Goal: Task Accomplishment & Management: Manage account settings

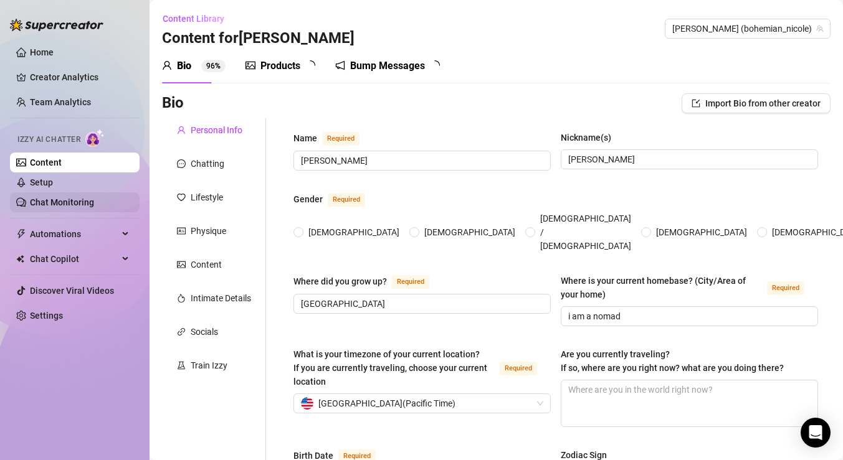
type input "[PERSON_NAME]"
type input "[GEOGRAPHIC_DATA]"
type input "i am a nomad"
type input "straight but kinky"
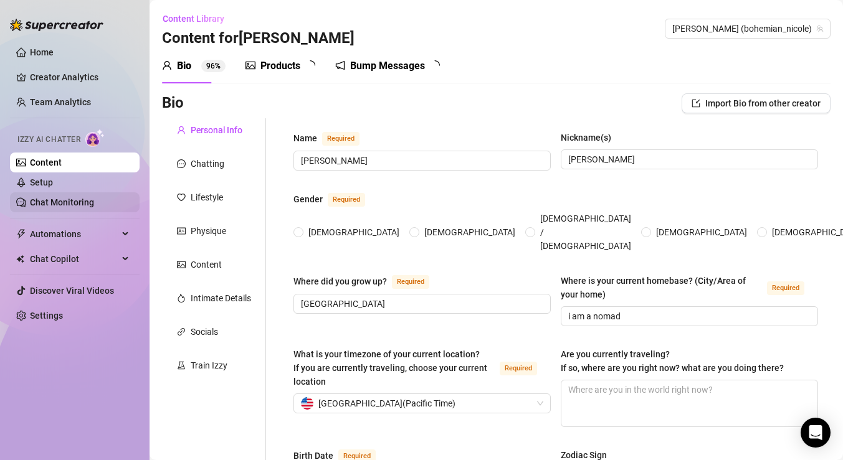
type input "single"
type input "2 brothers"
type input "no"
type input "none"
type input "artist, painter"
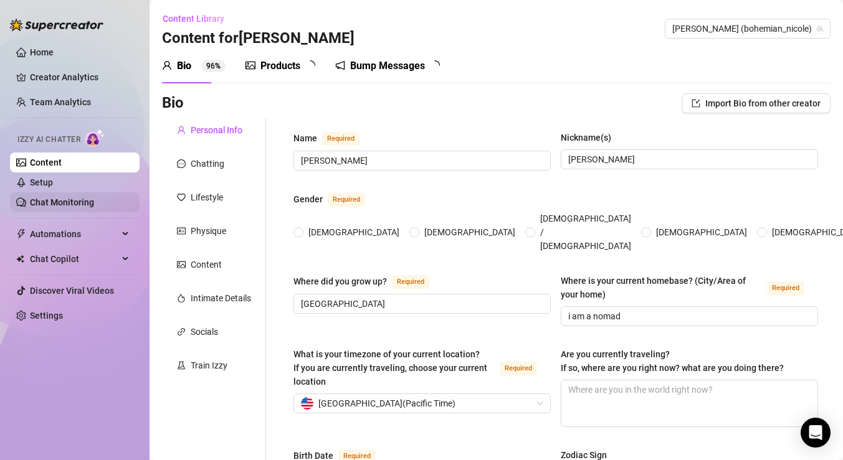
type input "I used to raise parrots at a pet store when I was a teenager, I took care of ho…"
type input "I studied Chinese medicine"
type input "spiritual not religious"
type input "freedom"
type textarea "see the world, live in [GEOGRAPHIC_DATA] for a year, fall in love, live in [GEO…"
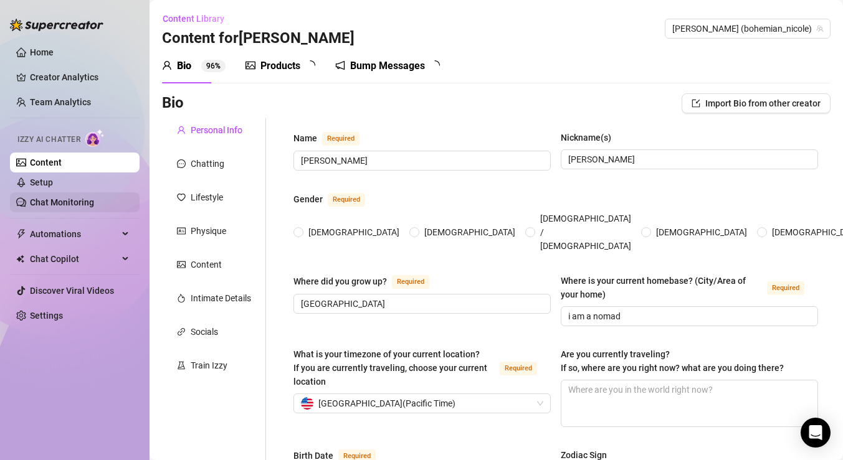
type textarea "I don't have one"
type textarea "48 inch booty. I love video games, breath of the wild, the last of us one and t…"
type textarea "I am kinky. I am very oral. I love making out with a cock"
radio input "true"
type input "[DATE]"
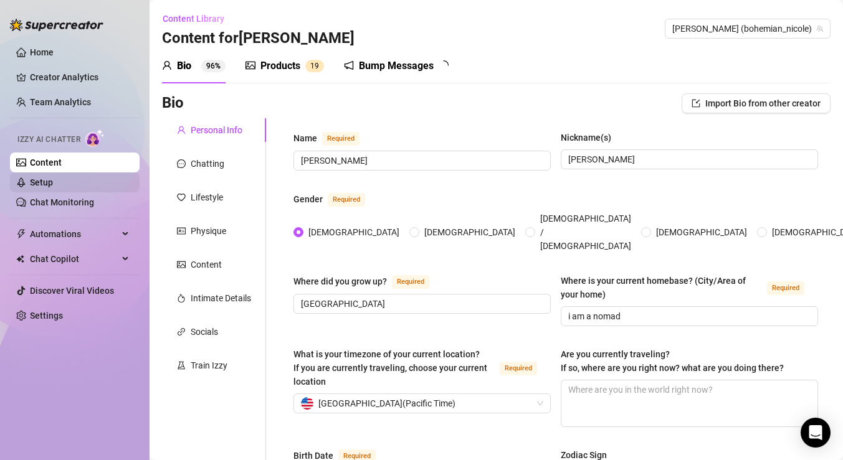
click at [43, 182] on link "Setup" at bounding box center [41, 183] width 23 height 10
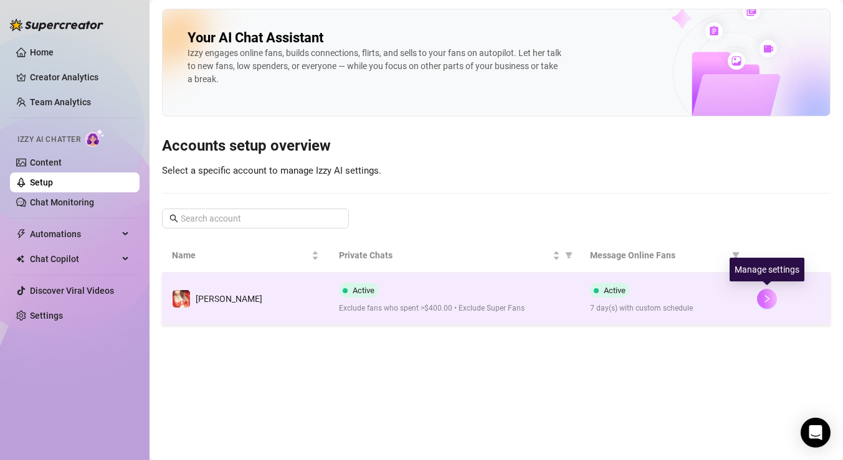
click at [764, 303] on icon "right" at bounding box center [766, 299] width 9 height 9
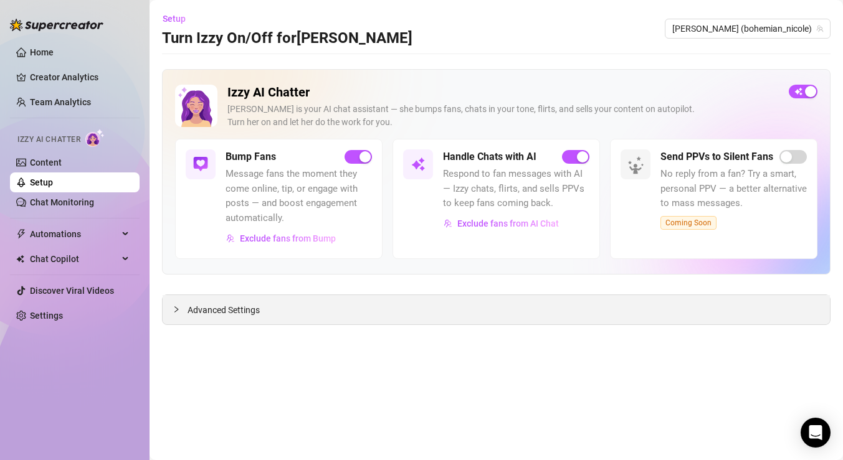
click at [174, 310] on icon "collapsed" at bounding box center [176, 309] width 7 height 7
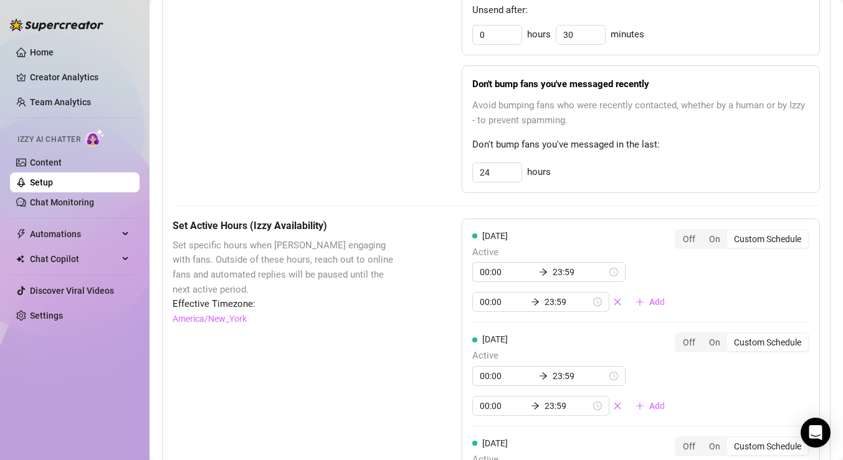
scroll to position [714, 0]
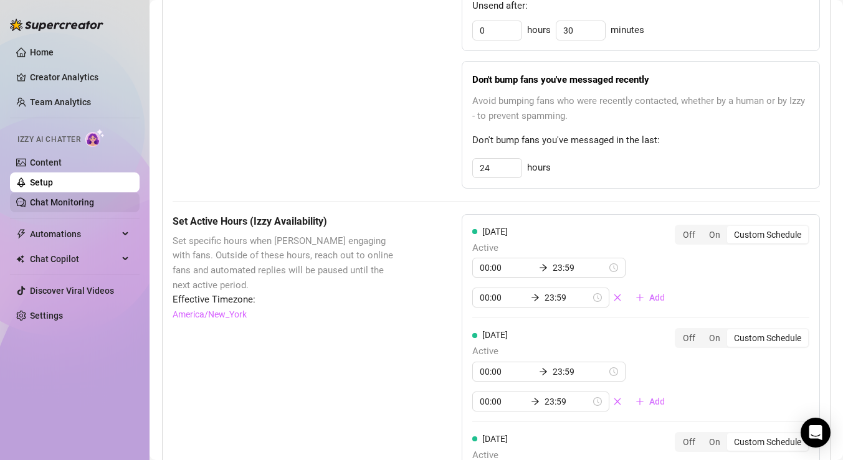
click at [67, 206] on link "Chat Monitoring" at bounding box center [62, 202] width 64 height 10
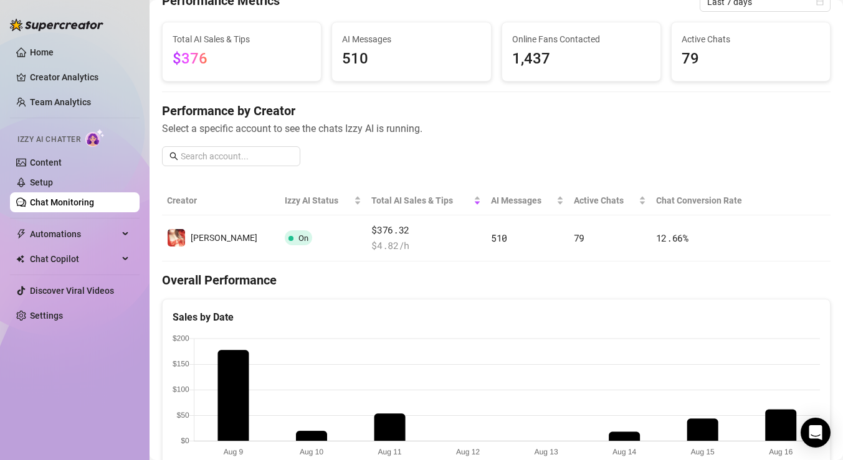
scroll to position [39, 0]
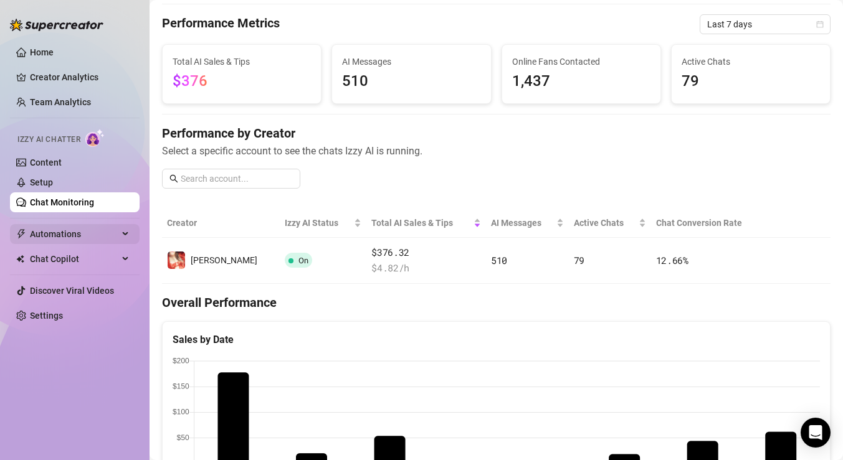
click at [48, 237] on span "Automations" at bounding box center [74, 234] width 88 height 20
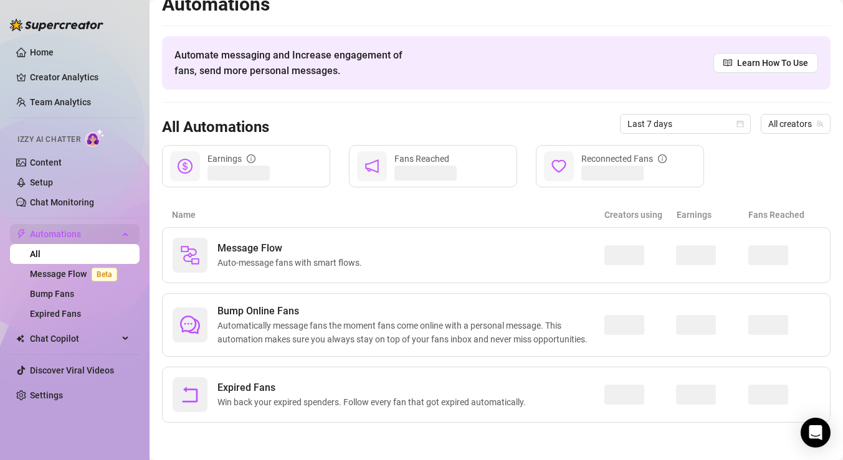
scroll to position [16, 0]
click at [37, 47] on link "Home" at bounding box center [42, 52] width 24 height 10
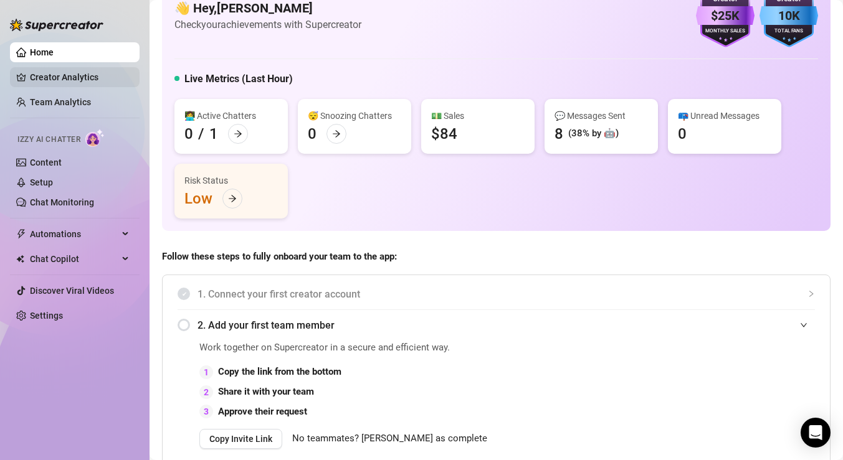
click at [87, 73] on link "Creator Analytics" at bounding box center [80, 77] width 100 height 20
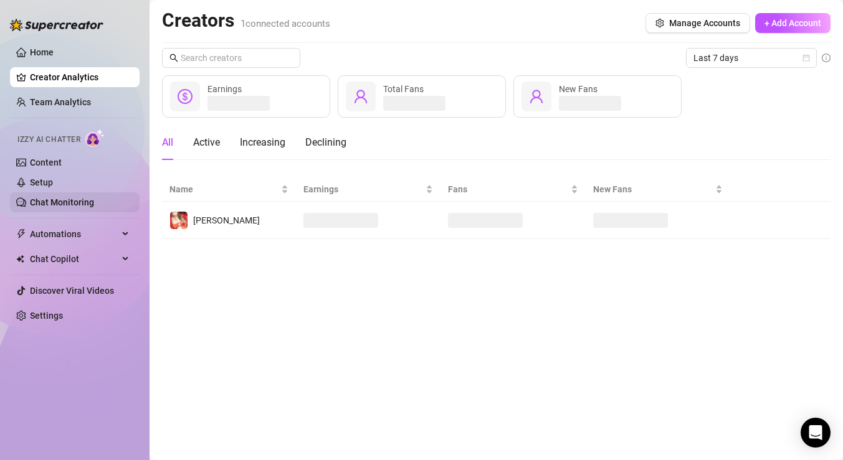
click at [57, 207] on link "Chat Monitoring" at bounding box center [62, 202] width 64 height 10
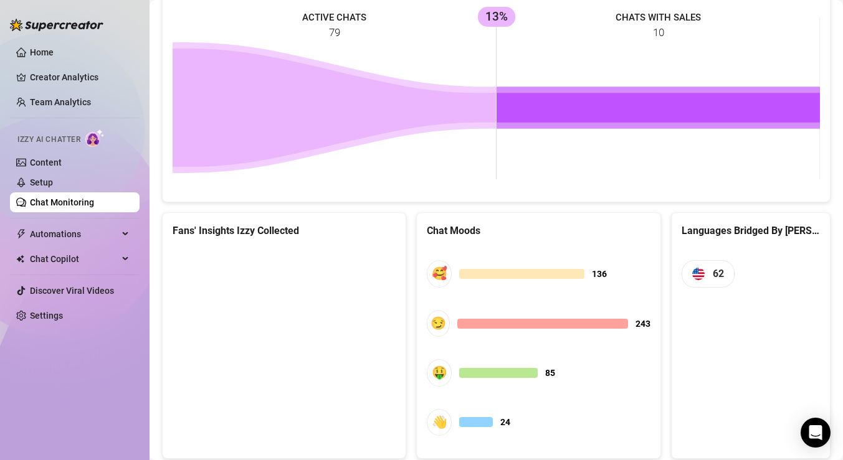
scroll to position [607, 0]
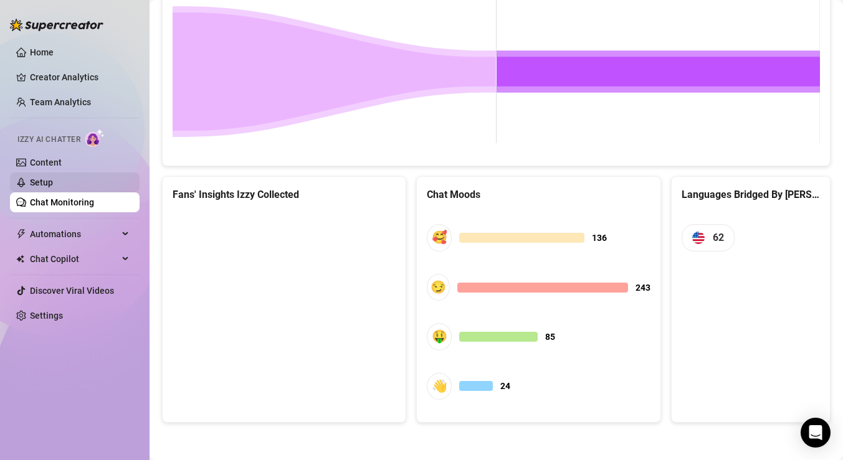
click at [45, 179] on link "Setup" at bounding box center [41, 183] width 23 height 10
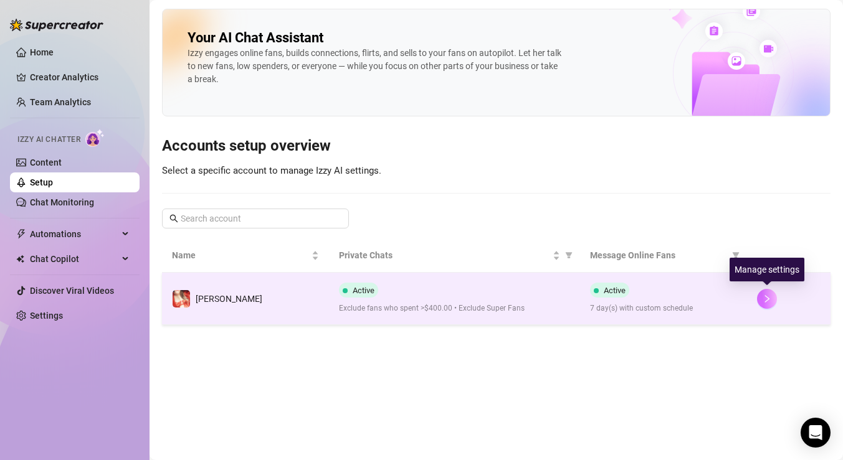
click at [763, 301] on icon "right" at bounding box center [766, 299] width 9 height 9
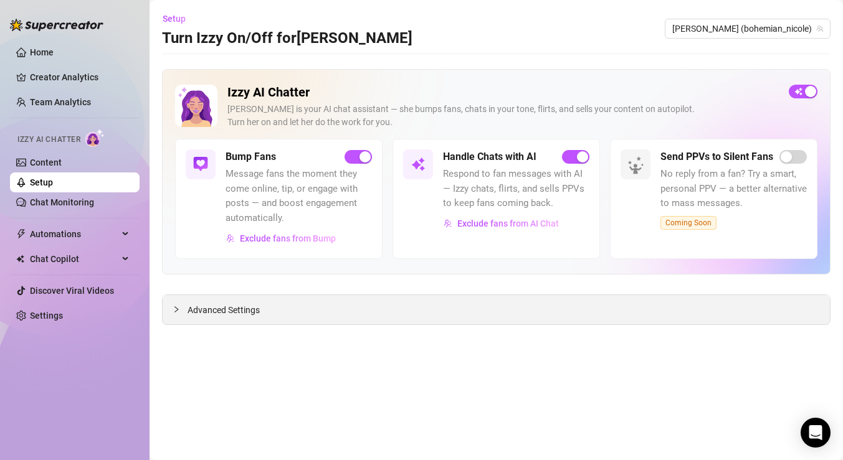
click at [177, 306] on icon "collapsed" at bounding box center [176, 309] width 7 height 7
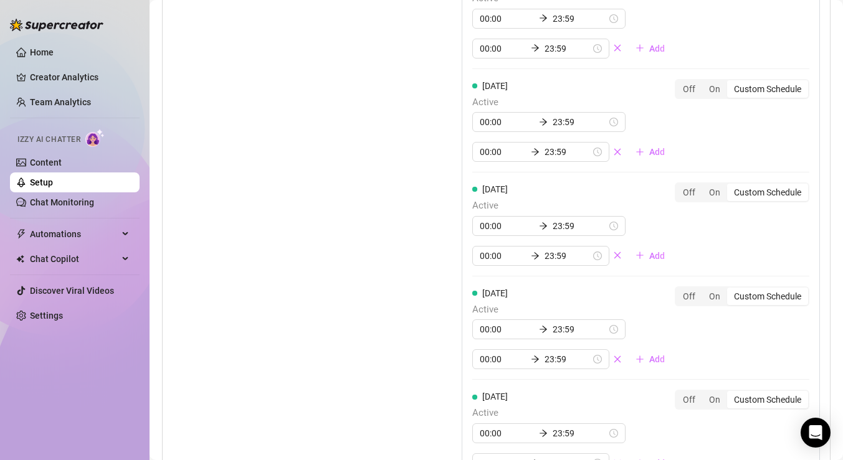
scroll to position [1342, 0]
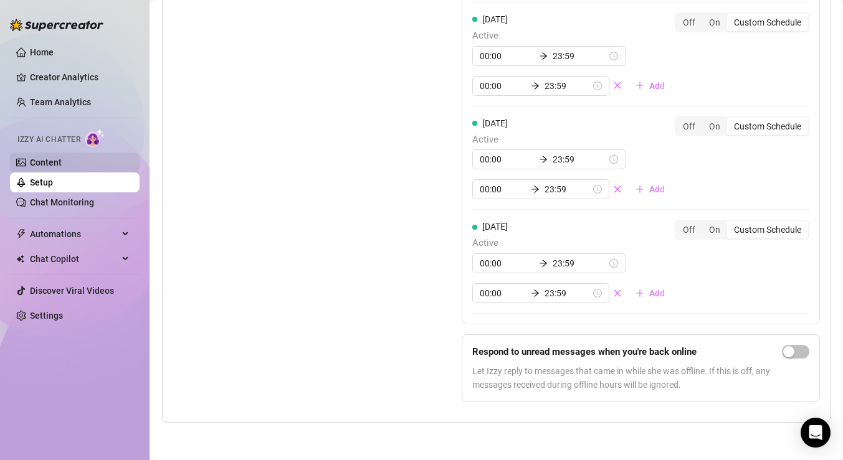
click at [61, 165] on link "Content" at bounding box center [46, 163] width 32 height 10
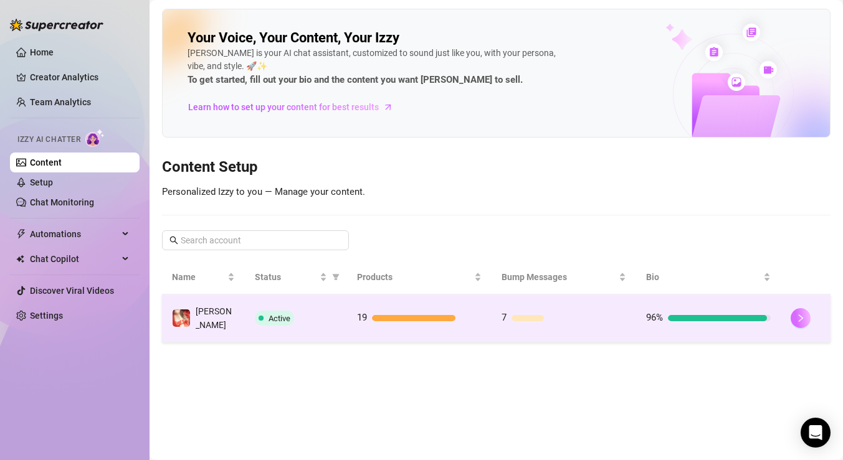
click at [807, 311] on button "button" at bounding box center [800, 318] width 20 height 20
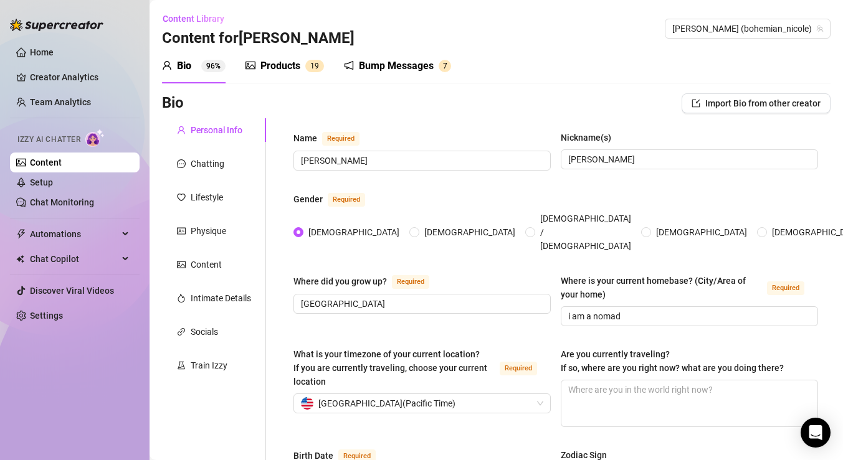
click at [379, 65] on div "Bump Messages" at bounding box center [396, 66] width 75 height 15
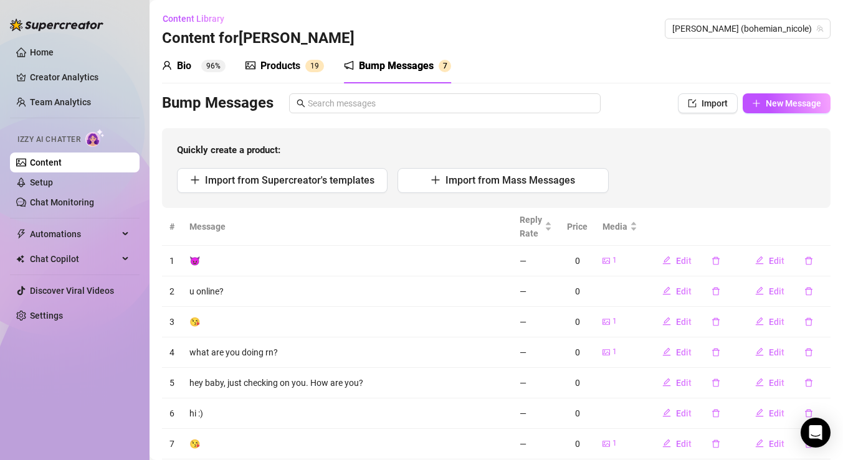
click at [289, 67] on div "Products" at bounding box center [280, 66] width 40 height 15
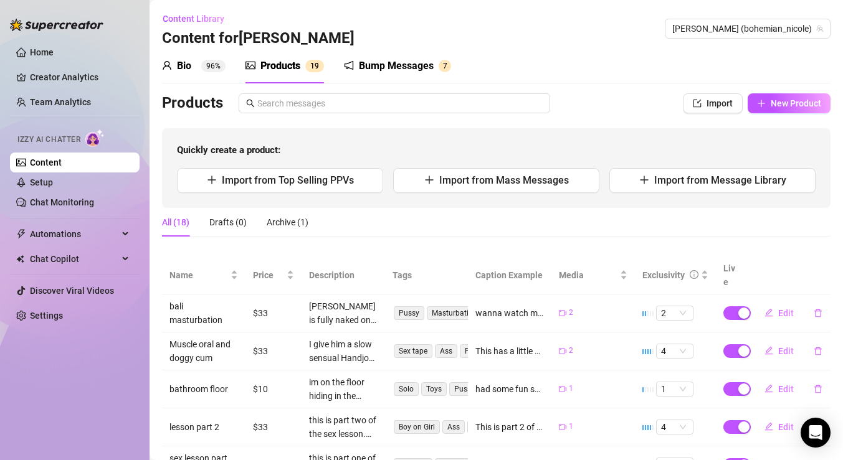
click at [185, 67] on div "Bio" at bounding box center [184, 66] width 14 height 15
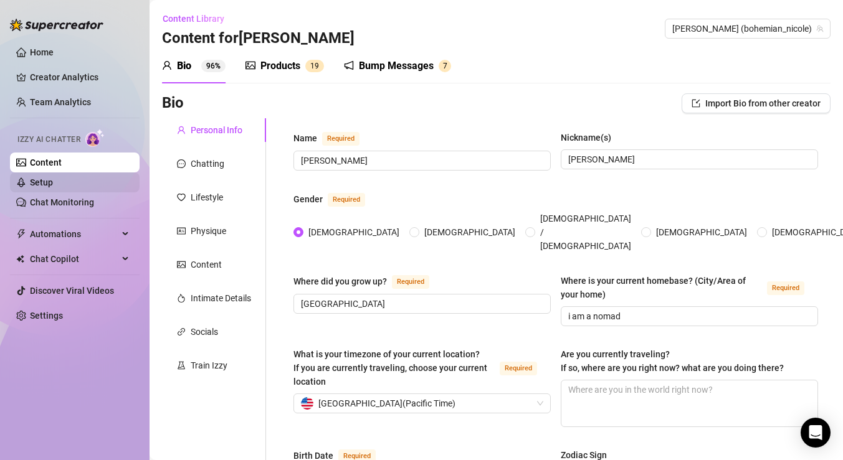
click at [47, 187] on link "Setup" at bounding box center [41, 183] width 23 height 10
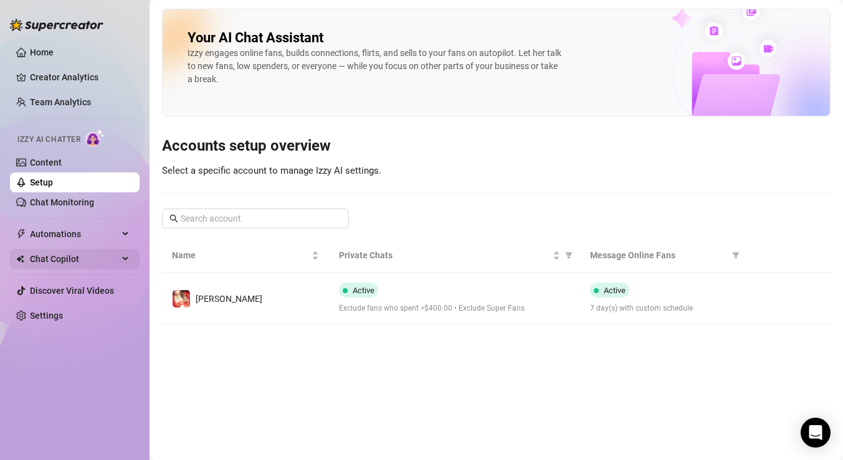
click at [42, 260] on span "Chat Copilot" at bounding box center [74, 259] width 88 height 20
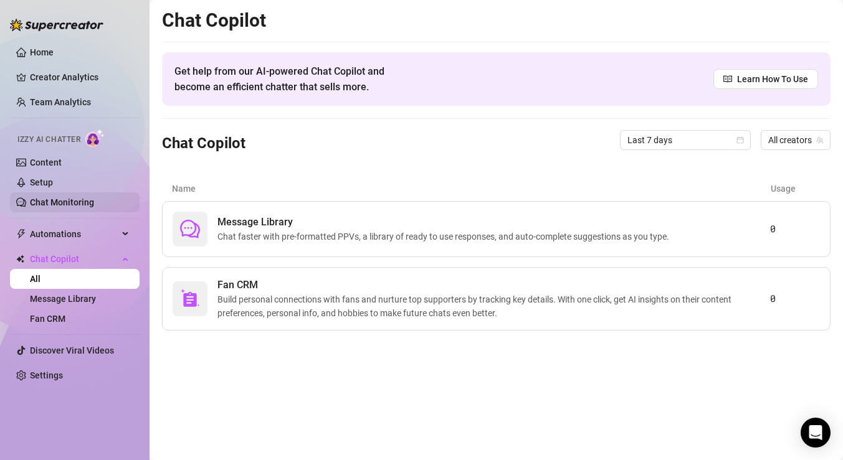
click at [59, 200] on link "Chat Monitoring" at bounding box center [62, 202] width 64 height 10
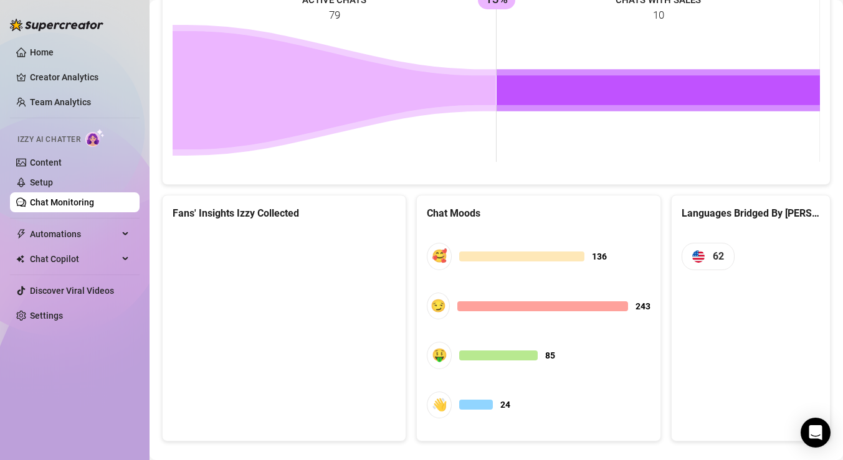
scroll to position [607, 0]
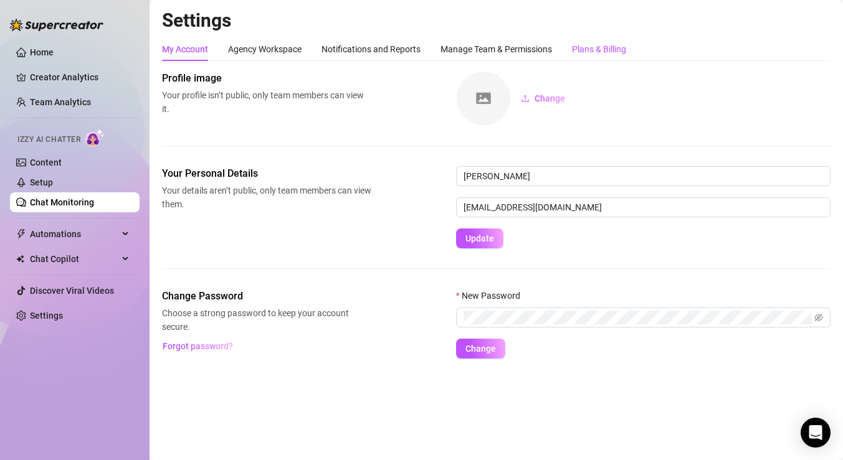
click at [617, 44] on div "Plans & Billing" at bounding box center [599, 49] width 54 height 14
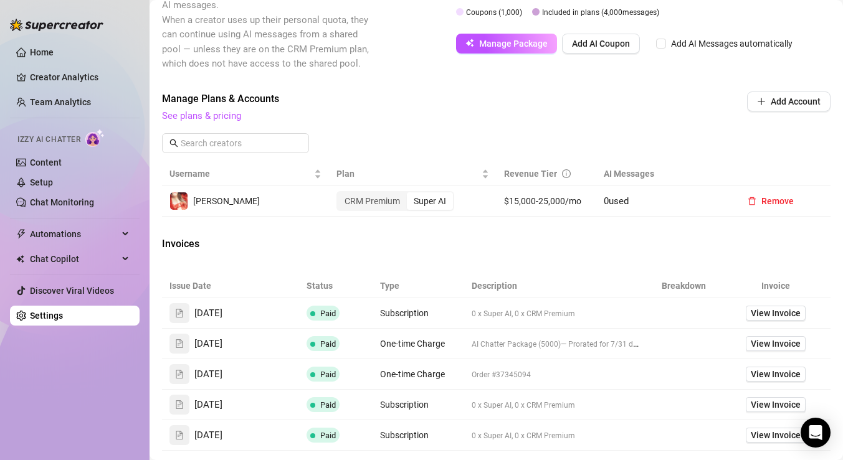
scroll to position [361, 0]
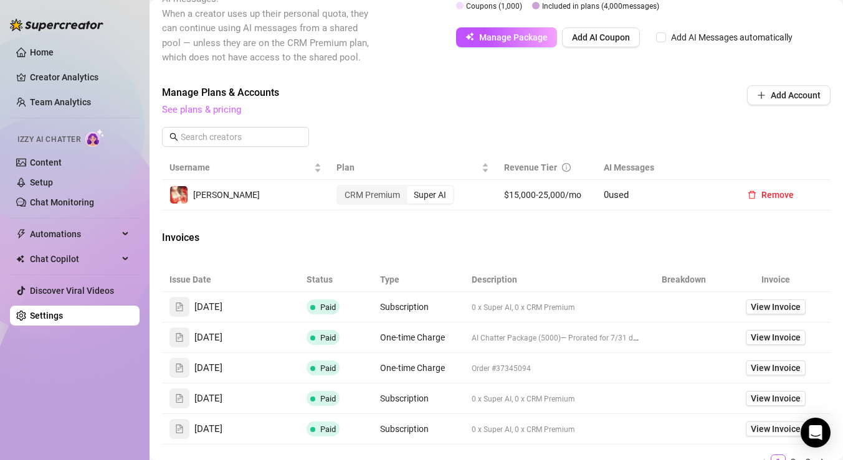
click at [232, 108] on link "See plans & pricing" at bounding box center [201, 109] width 79 height 11
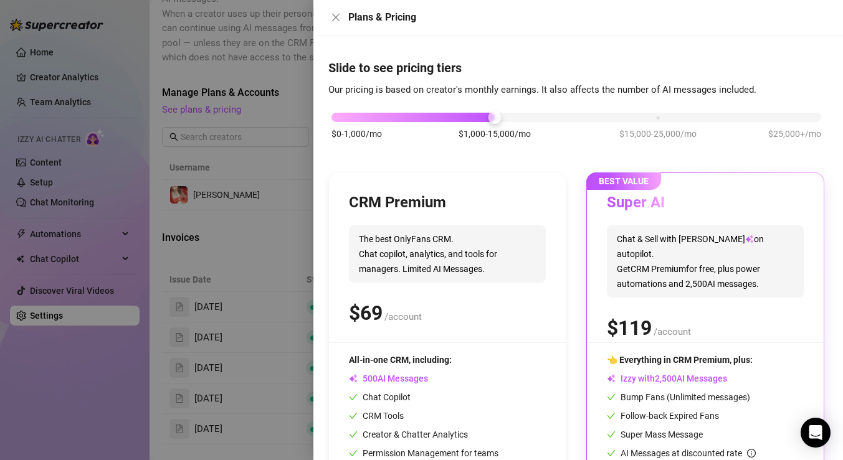
scroll to position [0, 0]
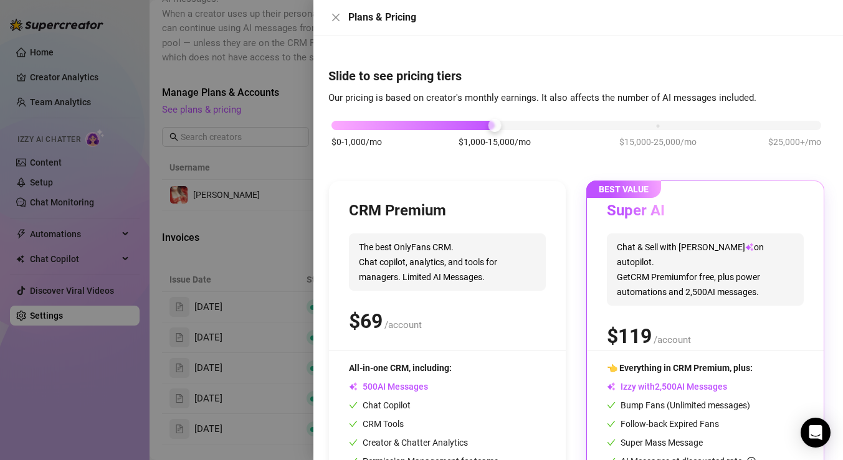
click at [648, 126] on div "$0-1,000/mo $1,000-15,000/mo $15,000-25,000/mo $25,000+/mo" at bounding box center [576, 121] width 490 height 7
click at [485, 128] on div at bounding box center [412, 125] width 163 height 9
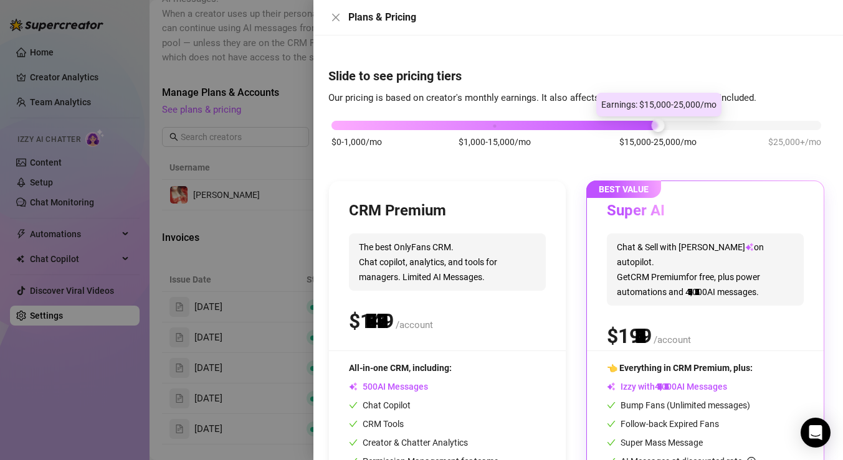
click at [662, 126] on div "$0-1,000/mo $1,000-15,000/mo $15,000-25,000/mo $25,000+/mo" at bounding box center [576, 121] width 490 height 7
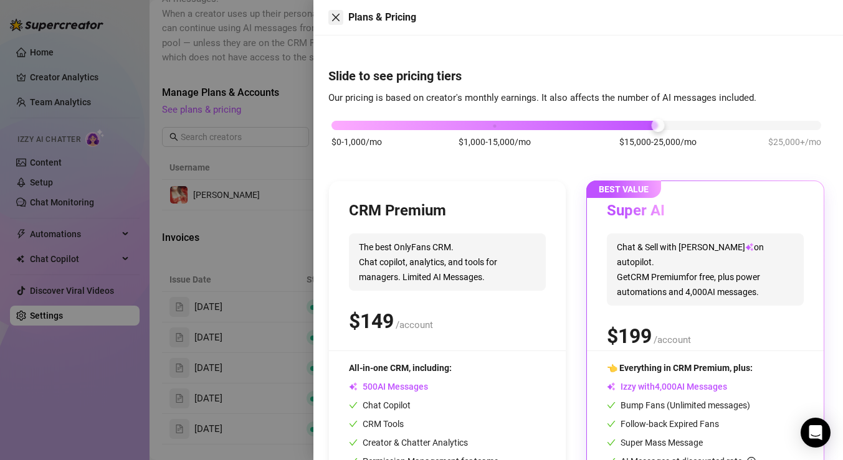
click at [336, 19] on icon "close" at bounding box center [336, 17] width 10 height 10
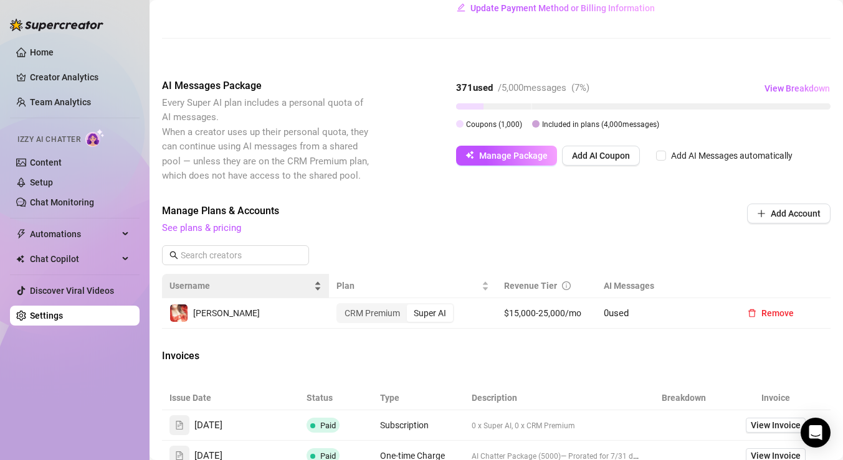
scroll to position [236, 0]
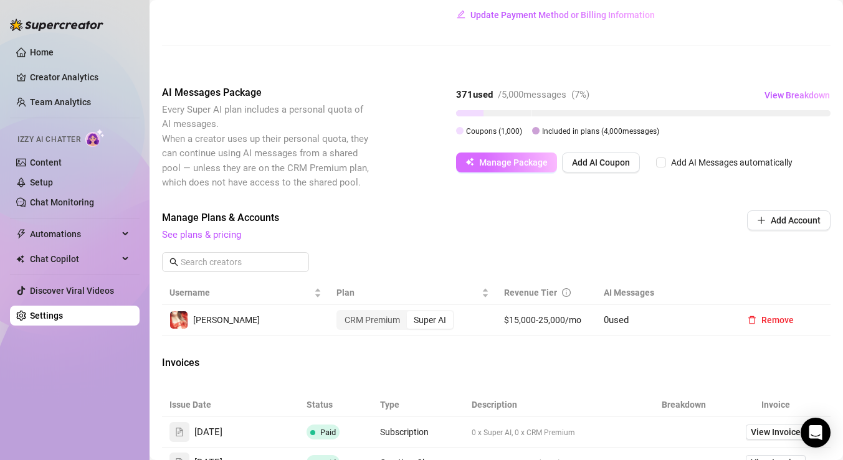
click at [493, 161] on span "Manage Package" at bounding box center [513, 163] width 69 height 10
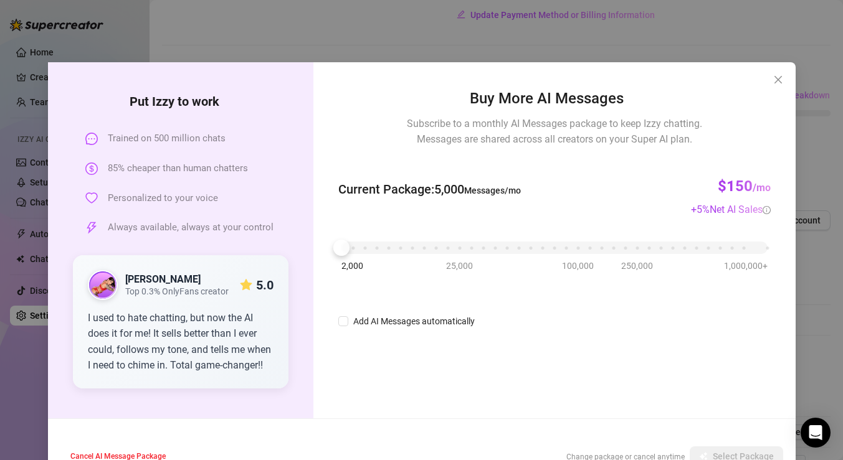
scroll to position [34, 0]
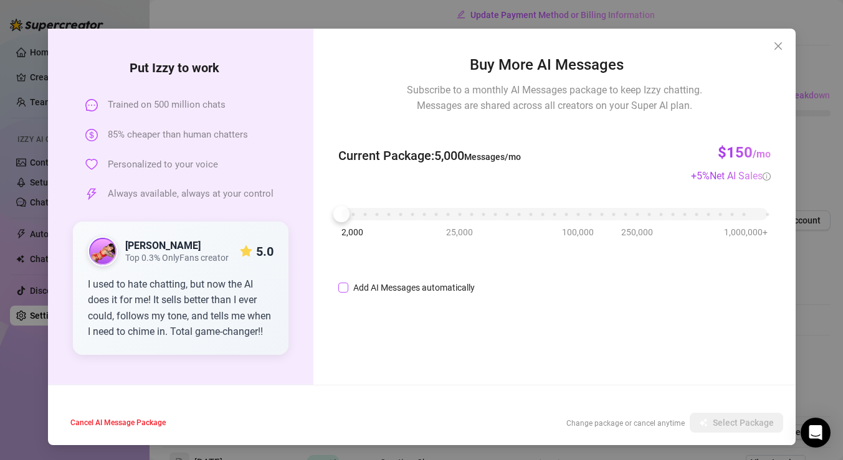
click at [343, 286] on input "Add AI Messages automatically" at bounding box center [343, 288] width 10 height 10
checkbox input "true"
click at [750, 419] on button "Save" at bounding box center [757, 423] width 52 height 20
checkbox input "true"
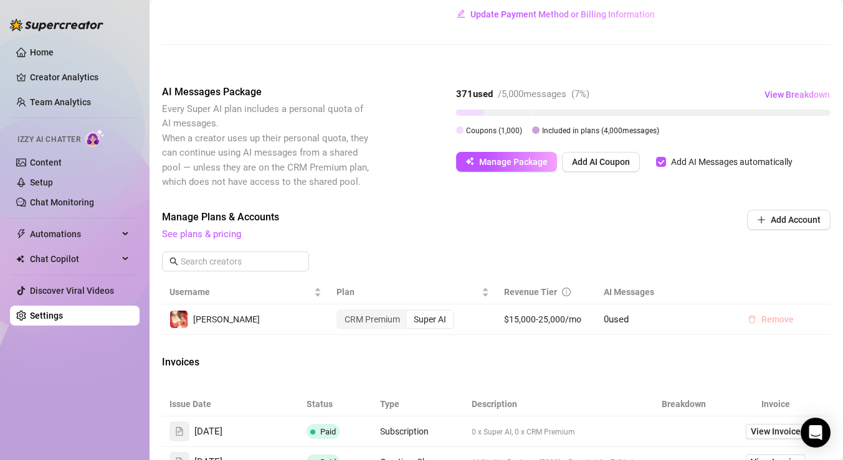
scroll to position [236, 0]
